Goal: Check status: Check status

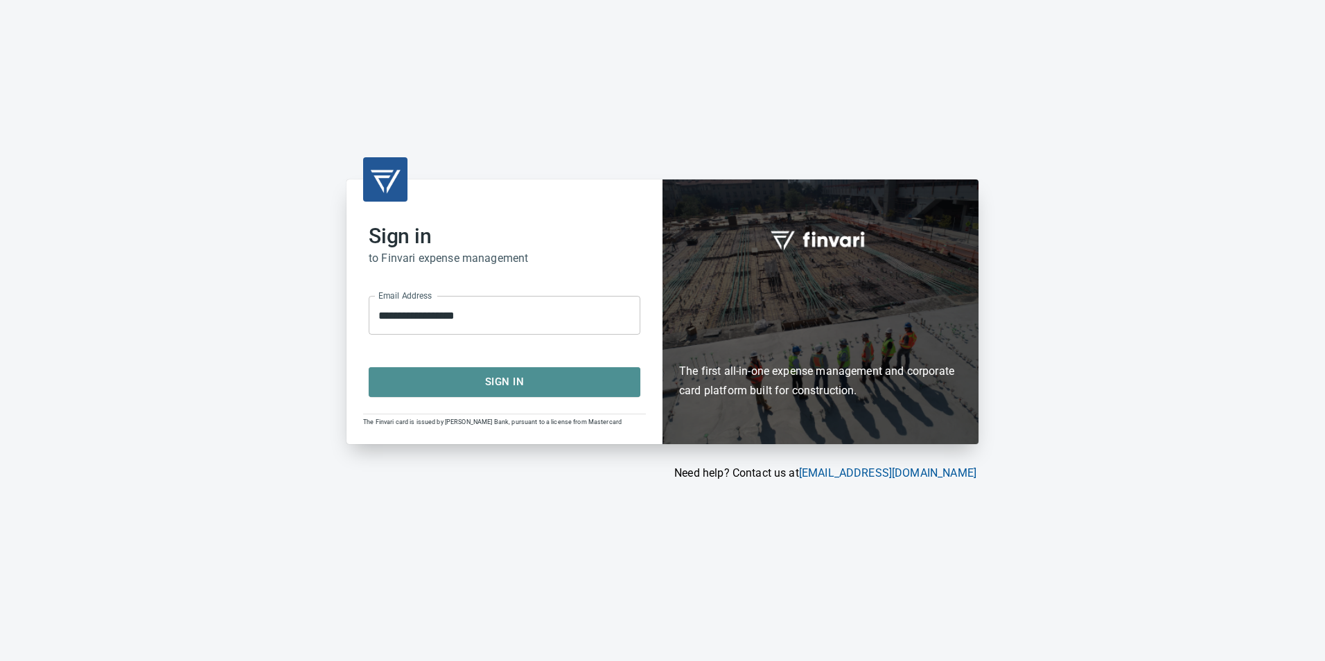
click at [555, 378] on span "Sign In" at bounding box center [504, 382] width 241 height 18
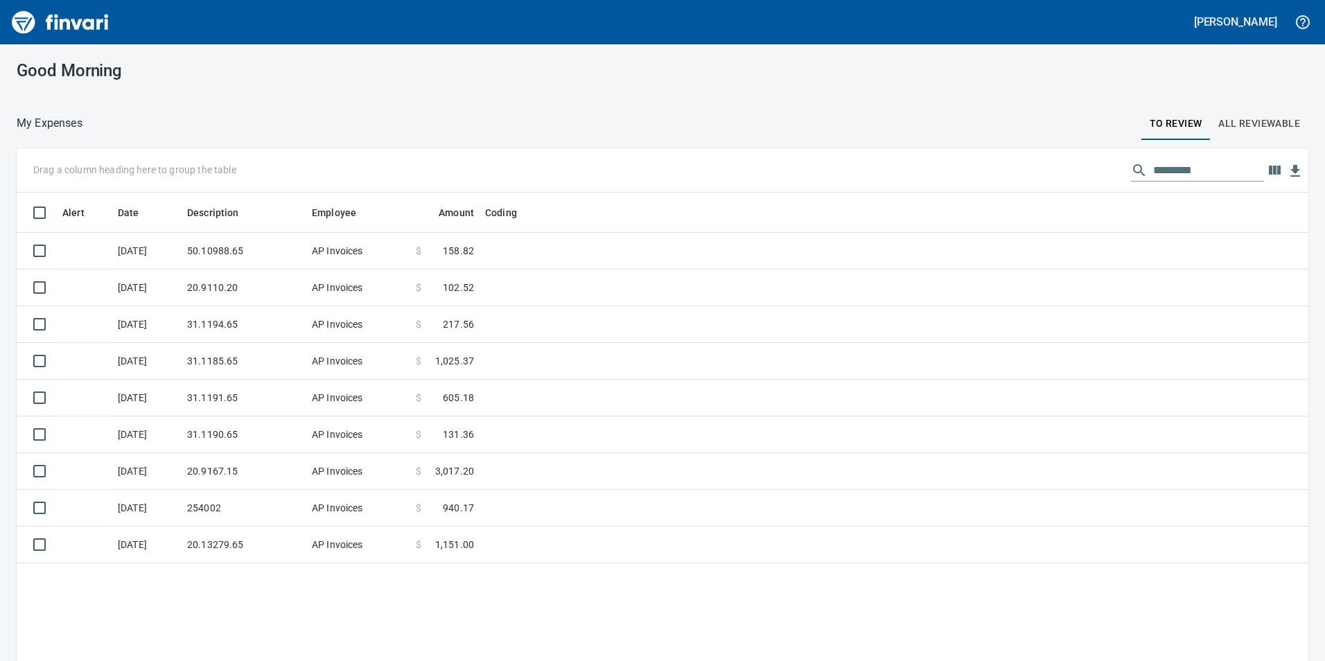
scroll to position [498, 1271]
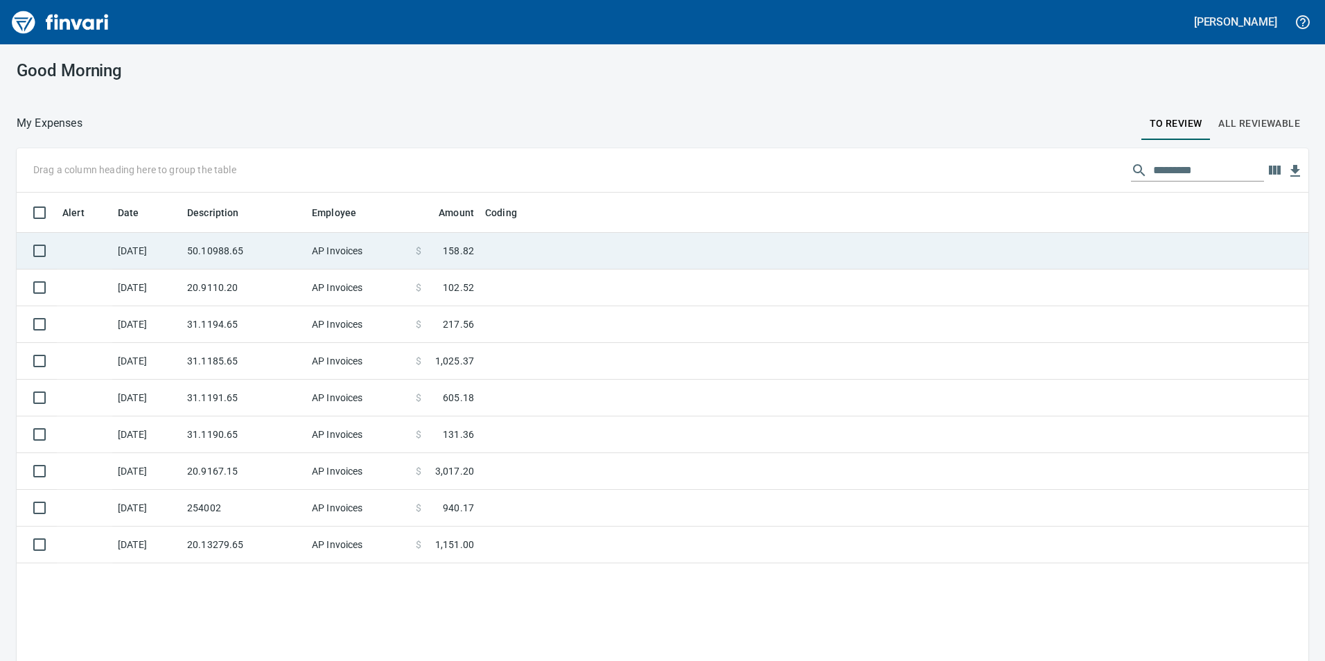
click at [225, 260] on td "50.10988.65" at bounding box center [244, 251] width 125 height 37
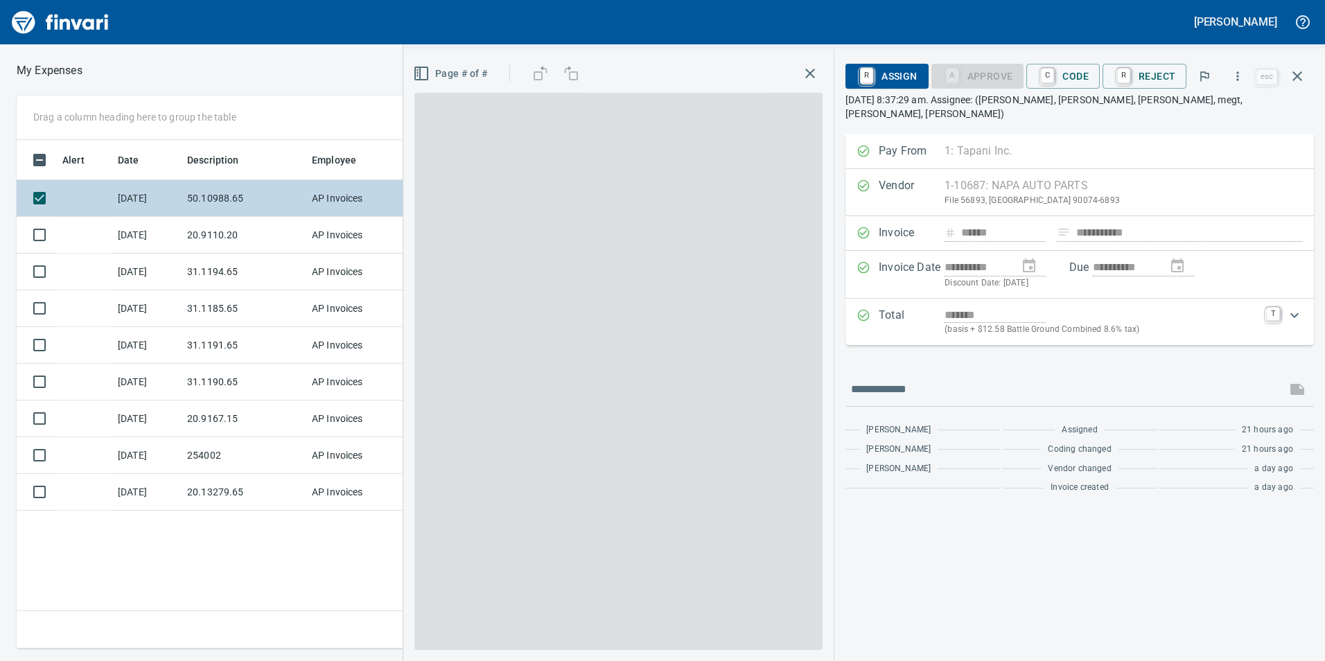
scroll to position [498, 935]
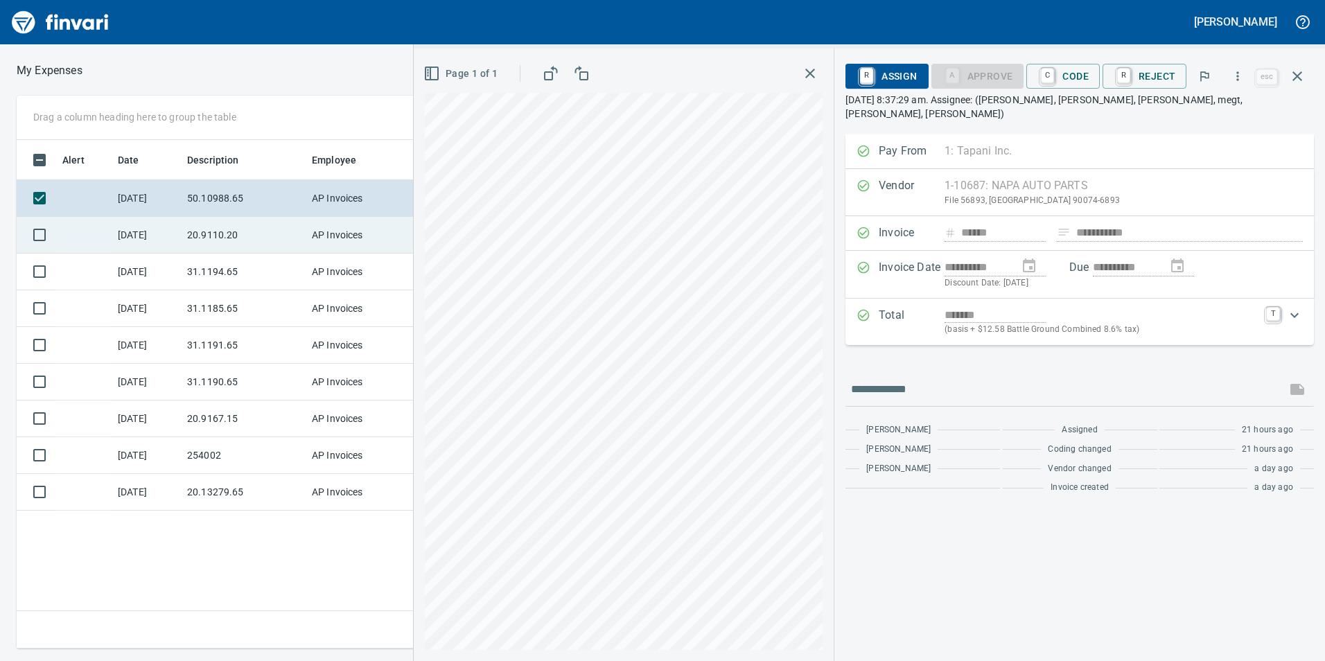
click at [210, 241] on td "20.9110.20" at bounding box center [244, 235] width 125 height 37
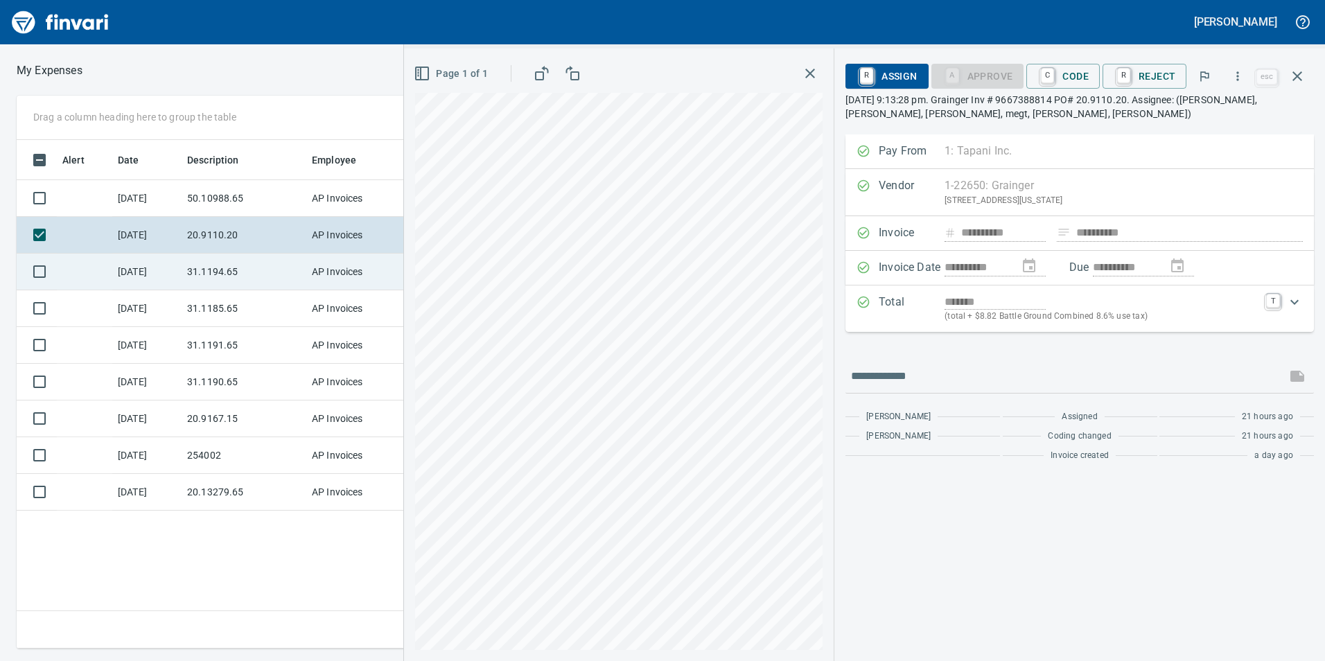
click at [218, 266] on td "31.1194.65" at bounding box center [244, 272] width 125 height 37
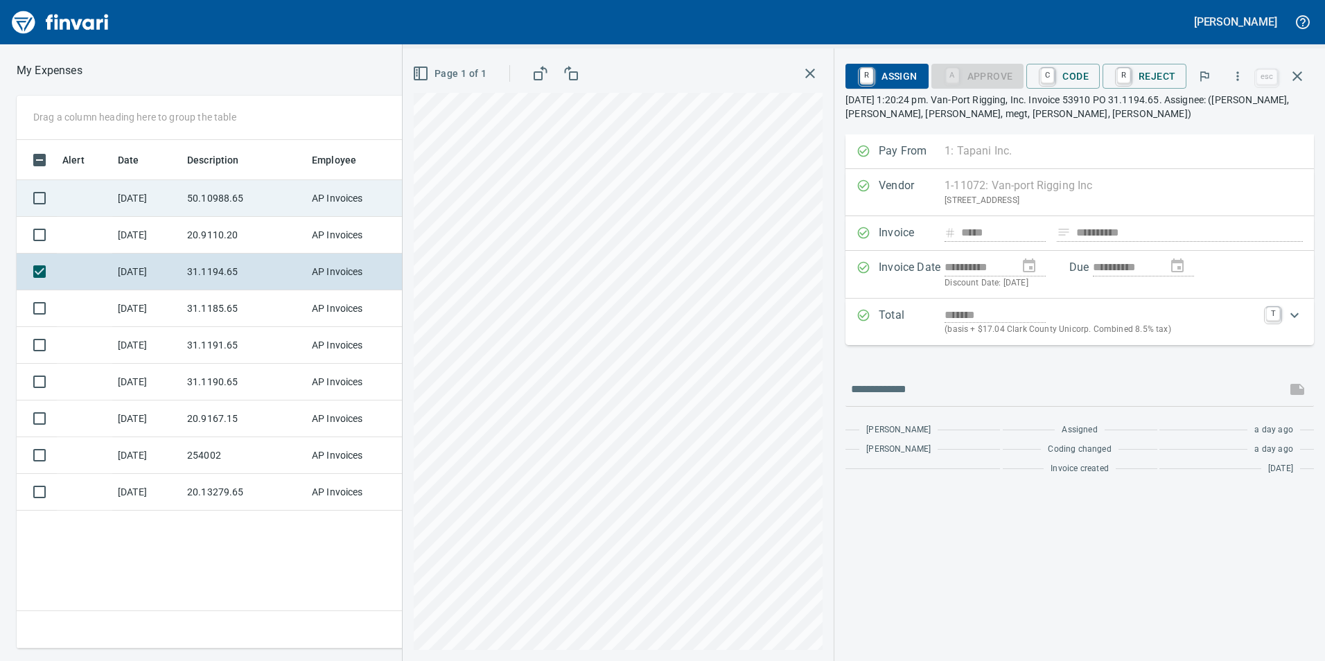
click at [205, 200] on td "50.10988.65" at bounding box center [244, 198] width 125 height 37
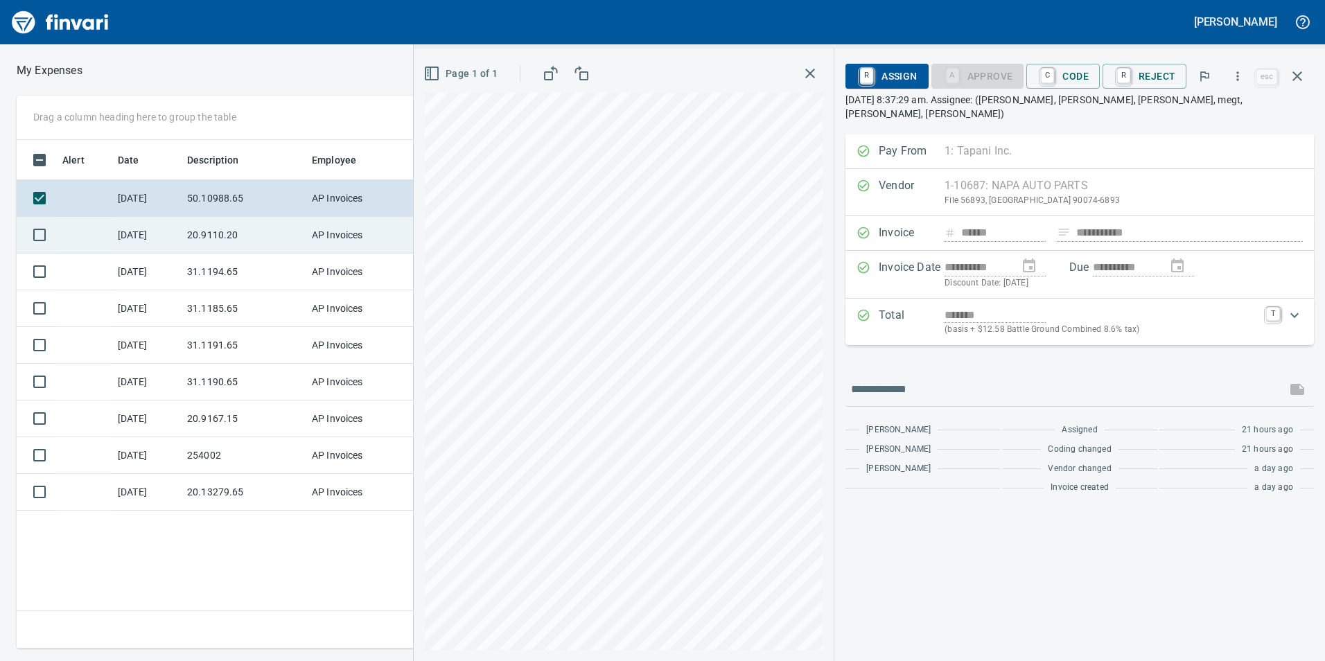
click at [229, 238] on td "20.9110.20" at bounding box center [244, 235] width 125 height 37
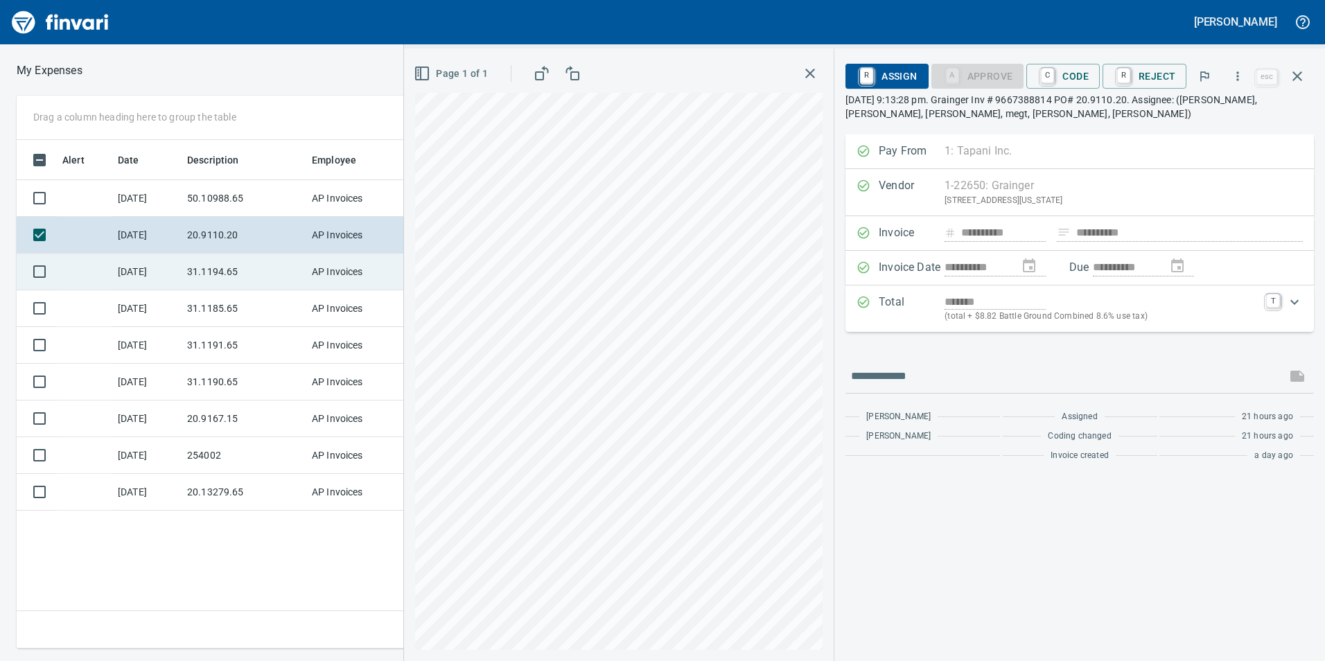
click at [228, 268] on td "31.1194.65" at bounding box center [244, 272] width 125 height 37
